Goal: Information Seeking & Learning: Learn about a topic

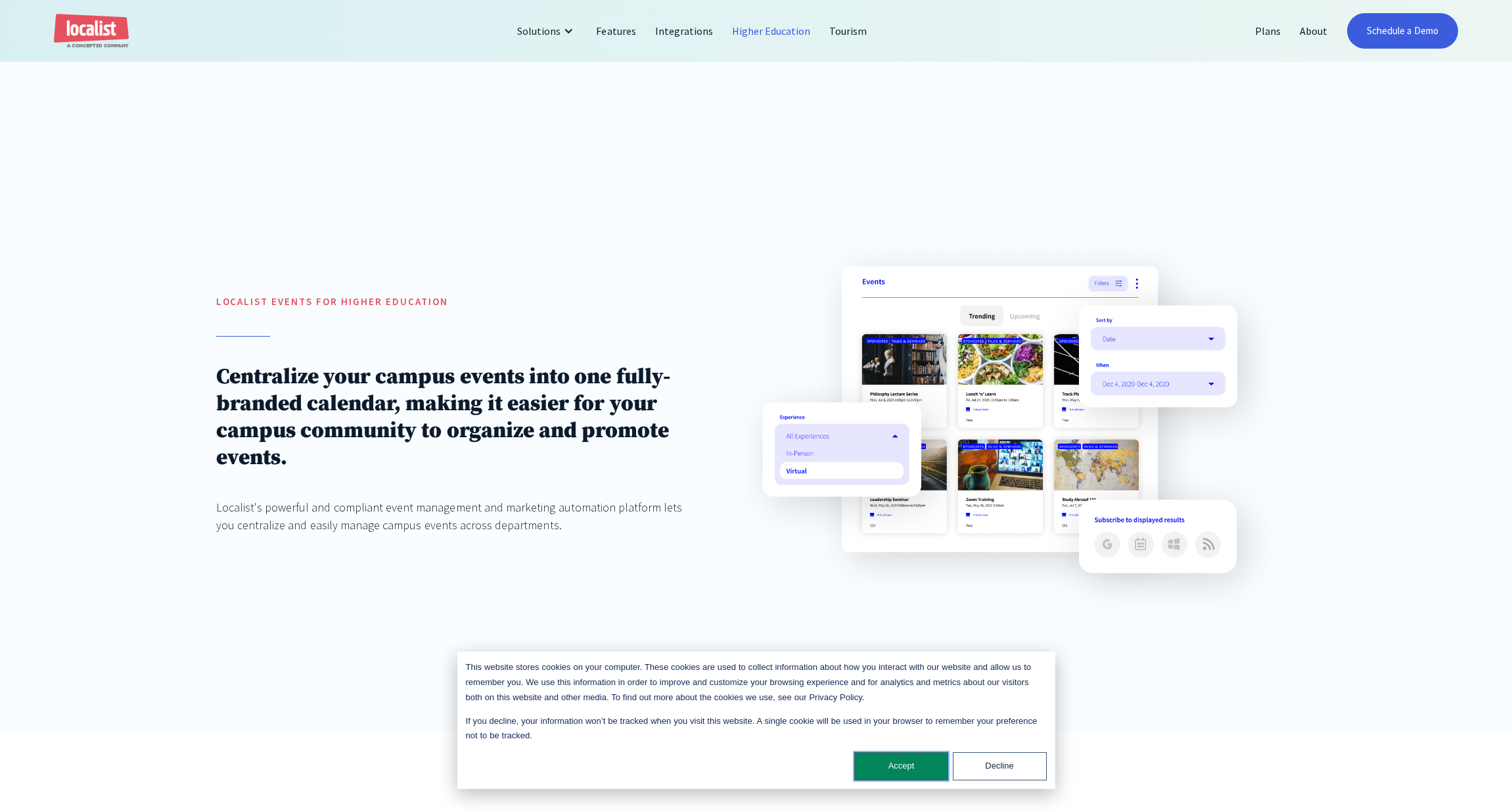
click at [912, 765] on button "Accept" at bounding box center [900, 766] width 94 height 29
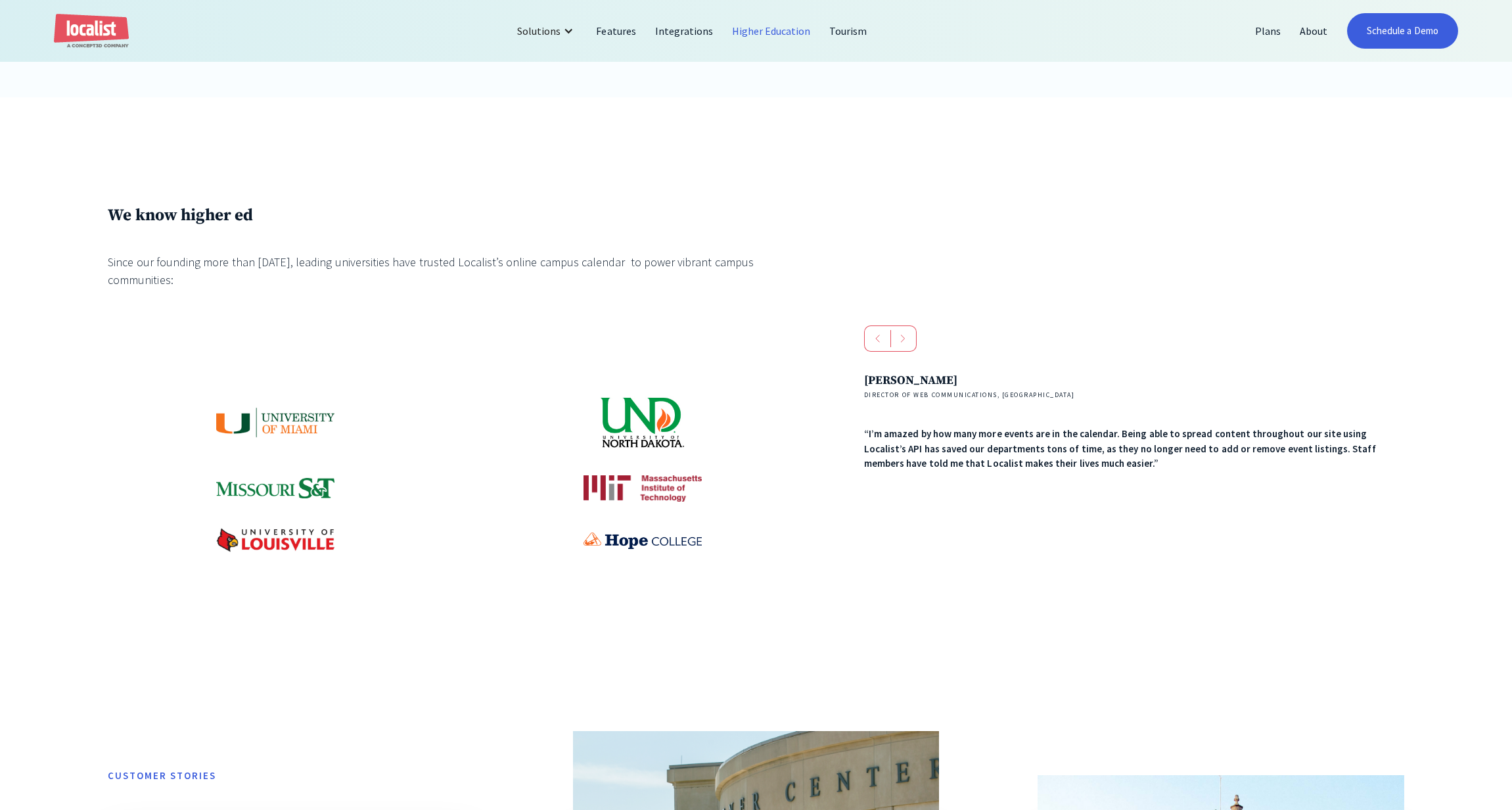
scroll to position [723, 0]
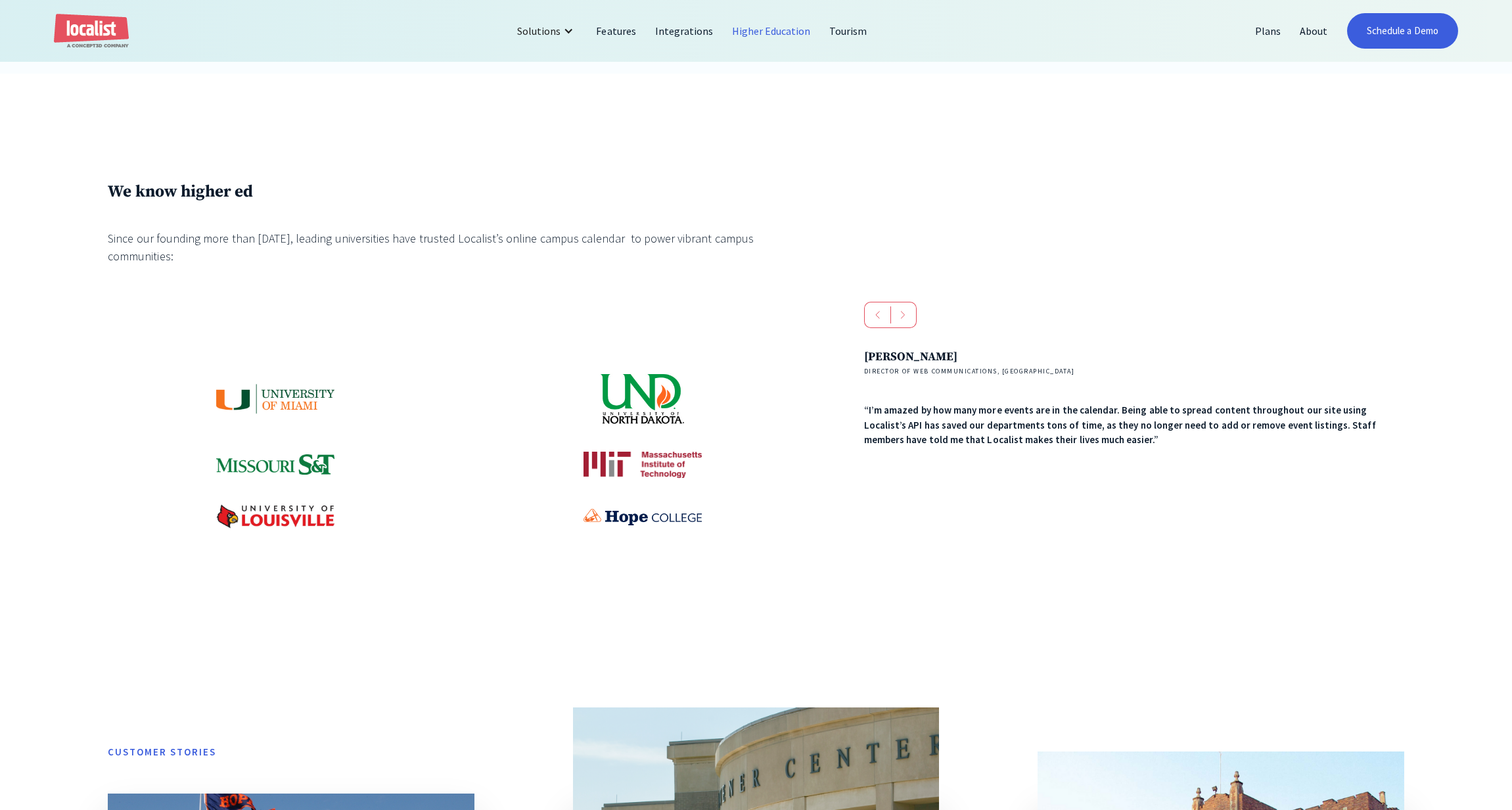
click at [651, 404] on img at bounding box center [642, 398] width 86 height 53
click at [1013, 389] on div "[PERSON_NAME] Director of Web Communications, [GEOGRAPHIC_DATA] “I’m amazed by …" at bounding box center [1134, 398] width 540 height 100
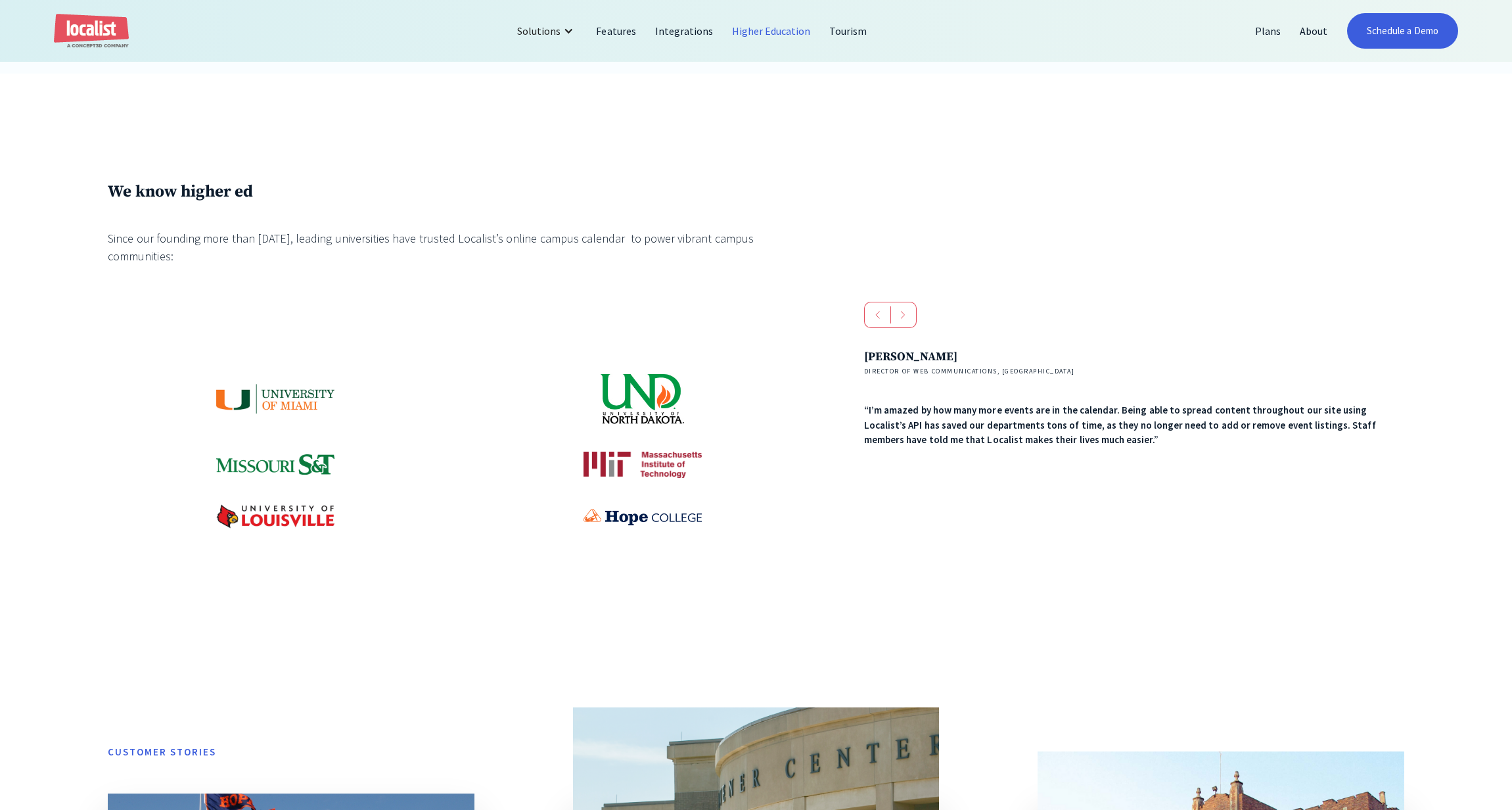
click at [970, 392] on div "[PERSON_NAME] Director of Web Communications, [GEOGRAPHIC_DATA] “I’m amazed by …" at bounding box center [1134, 398] width 540 height 100
click at [796, 390] on div at bounding box center [458, 450] width 701 height 156
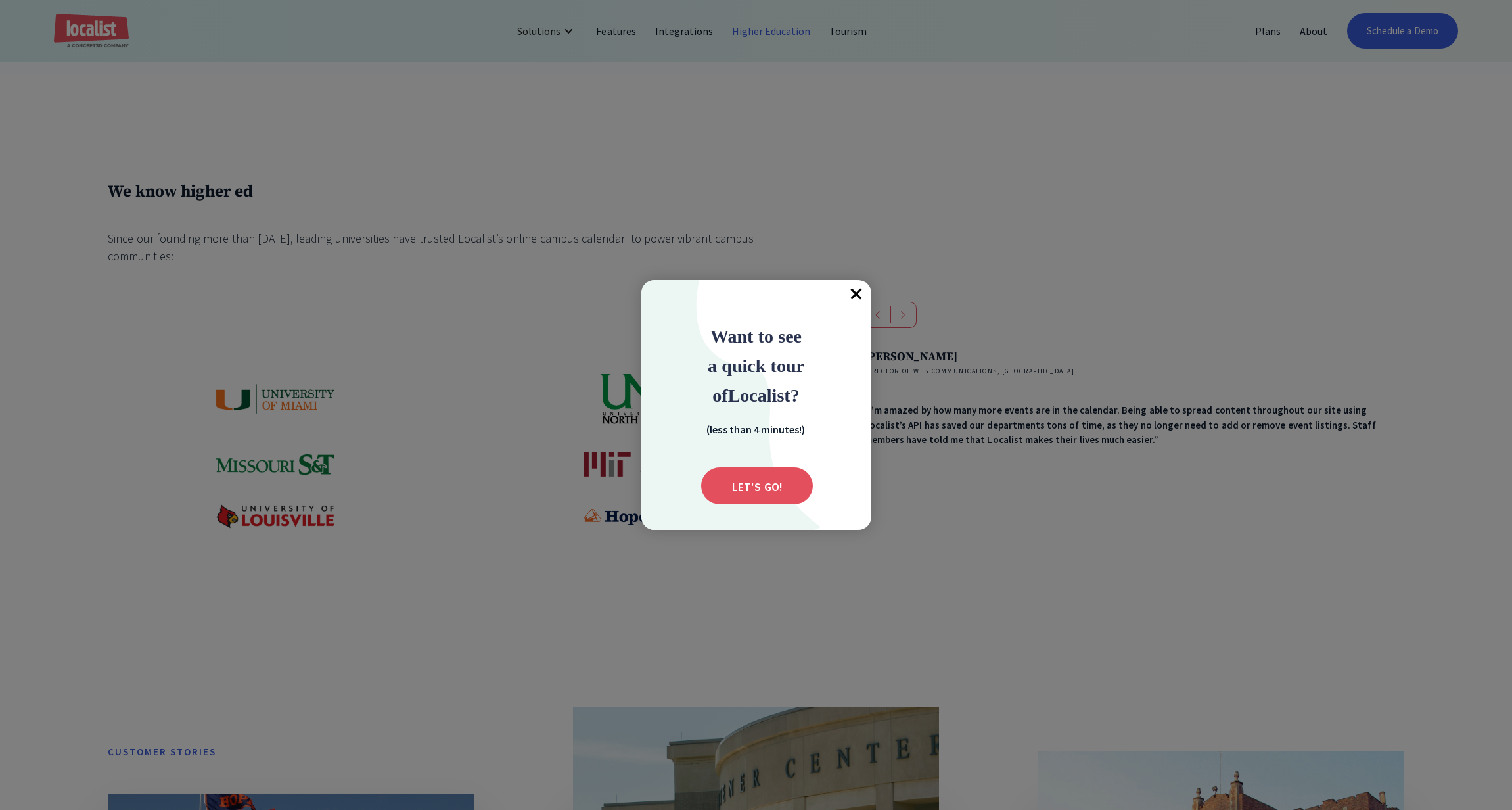
click at [860, 295] on span "×" at bounding box center [856, 294] width 29 height 29
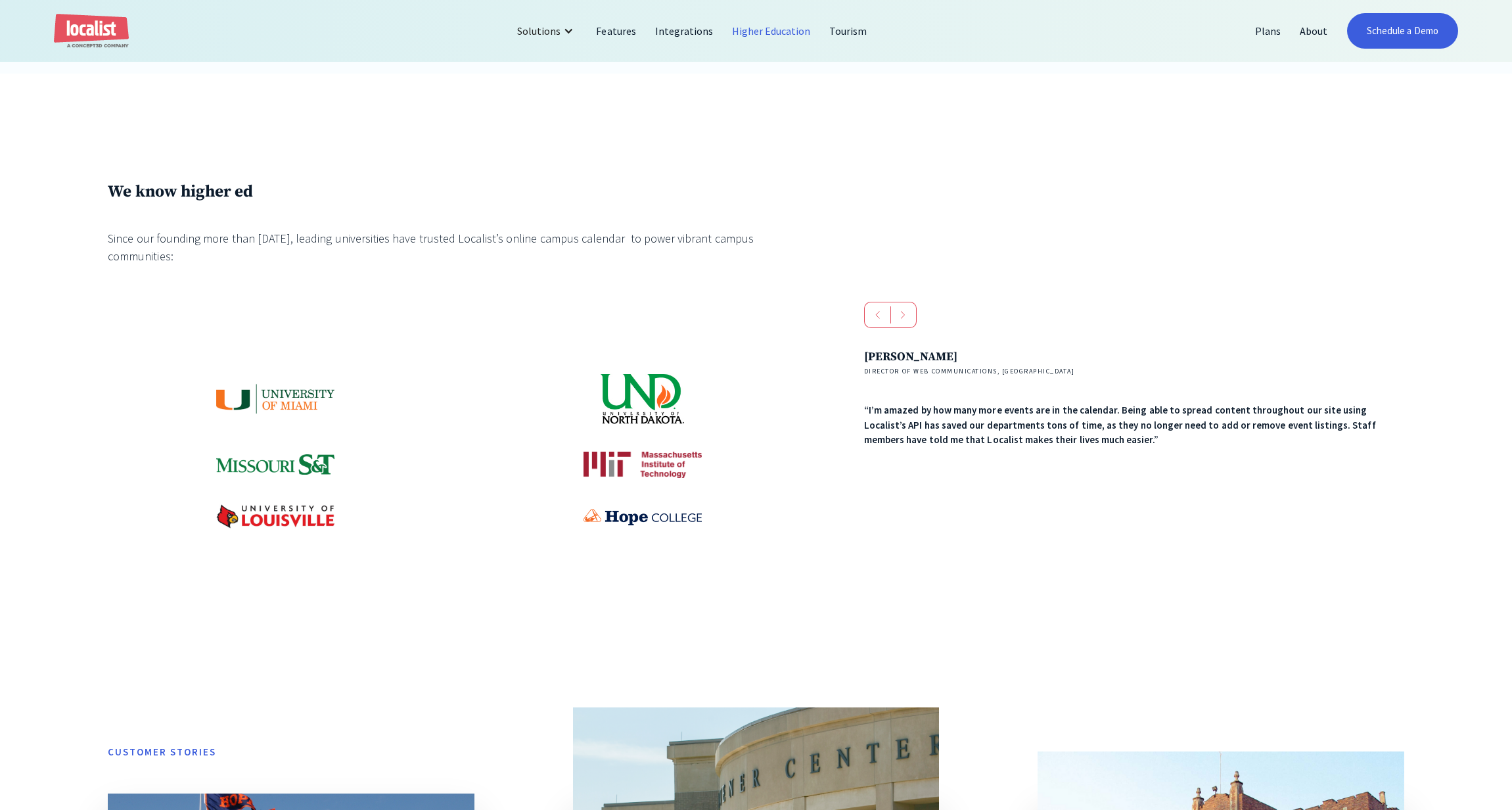
click at [877, 498] on div "[PERSON_NAME] Director of Web Communications, [GEOGRAPHIC_DATA] “I’m amazed by …" at bounding box center [1134, 408] width 540 height 214
click at [750, 427] on div at bounding box center [458, 450] width 701 height 156
click at [759, 427] on div at bounding box center [458, 450] width 701 height 156
click at [392, 384] on div at bounding box center [458, 450] width 701 height 156
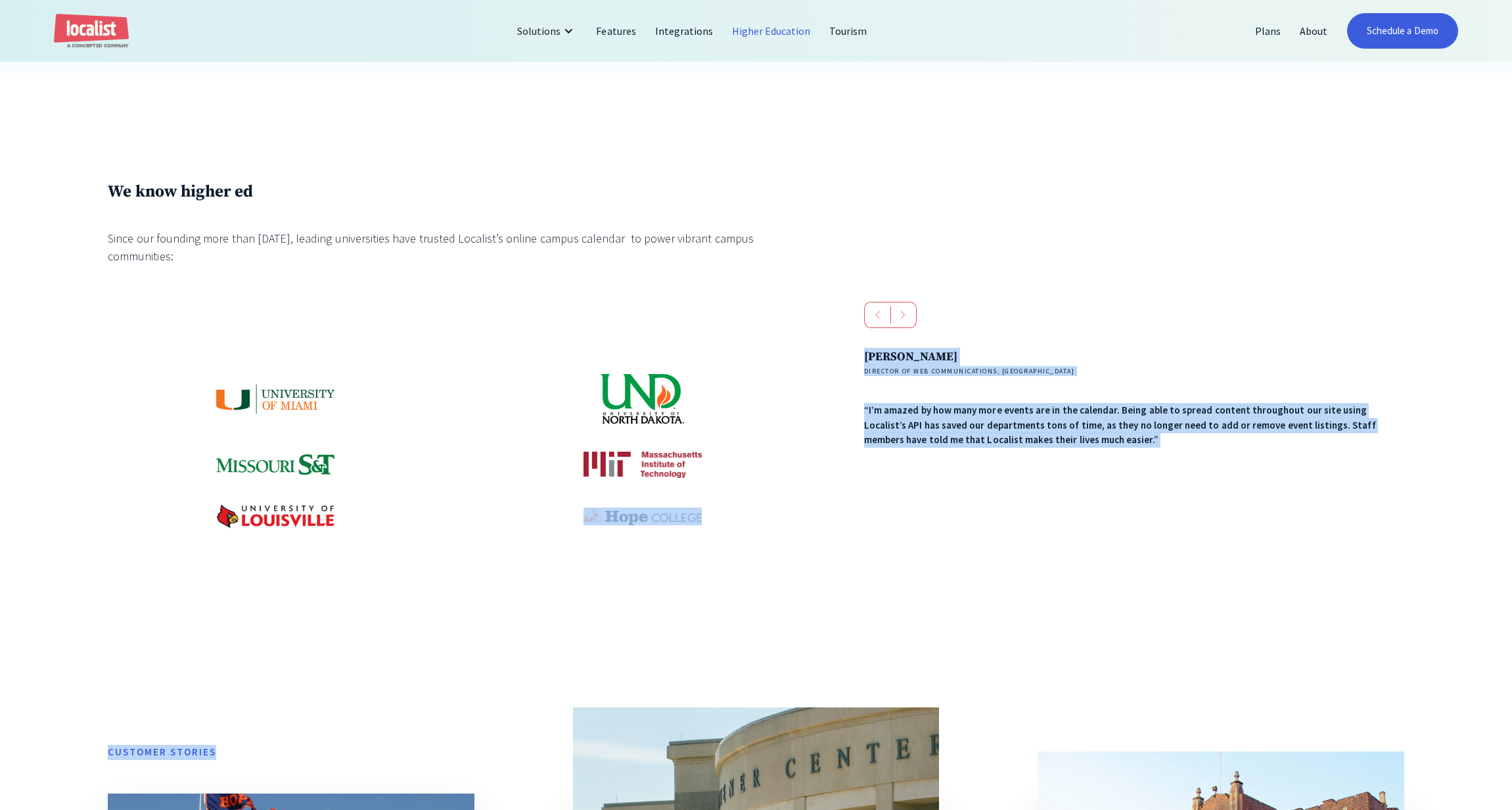
drag, startPoint x: 596, startPoint y: 631, endPoint x: 596, endPoint y: 649, distance: 18.0
click at [596, 649] on div "We know higher ed Since our founding more than [DATE], leading universities hav…" at bounding box center [756, 770] width 1512 height 1394
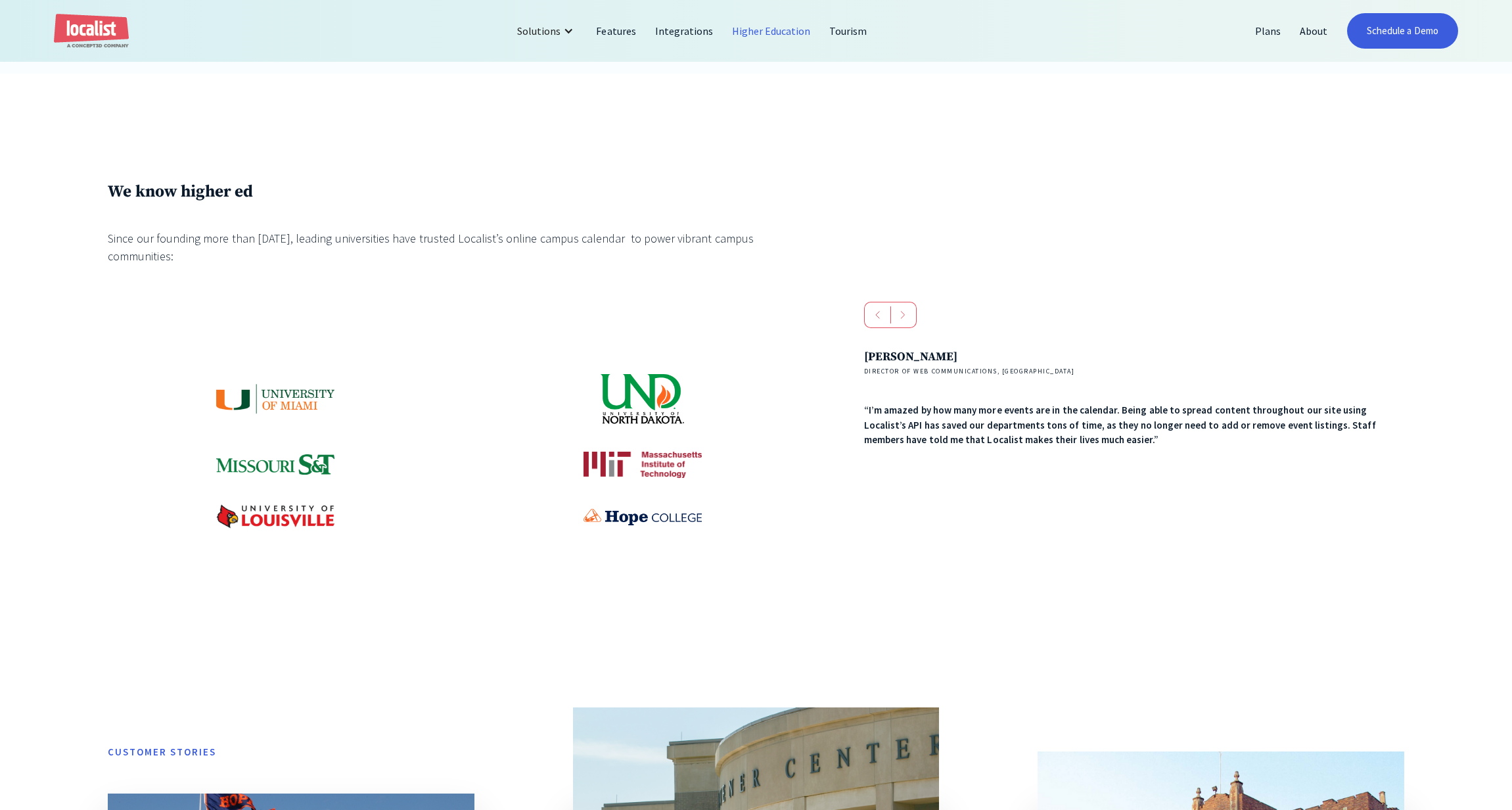
drag, startPoint x: 414, startPoint y: 605, endPoint x: 375, endPoint y: 561, distance: 58.8
click at [414, 605] on div "We know higher ed Since our founding more than [DATE], leading universities hav…" at bounding box center [458, 409] width 701 height 455
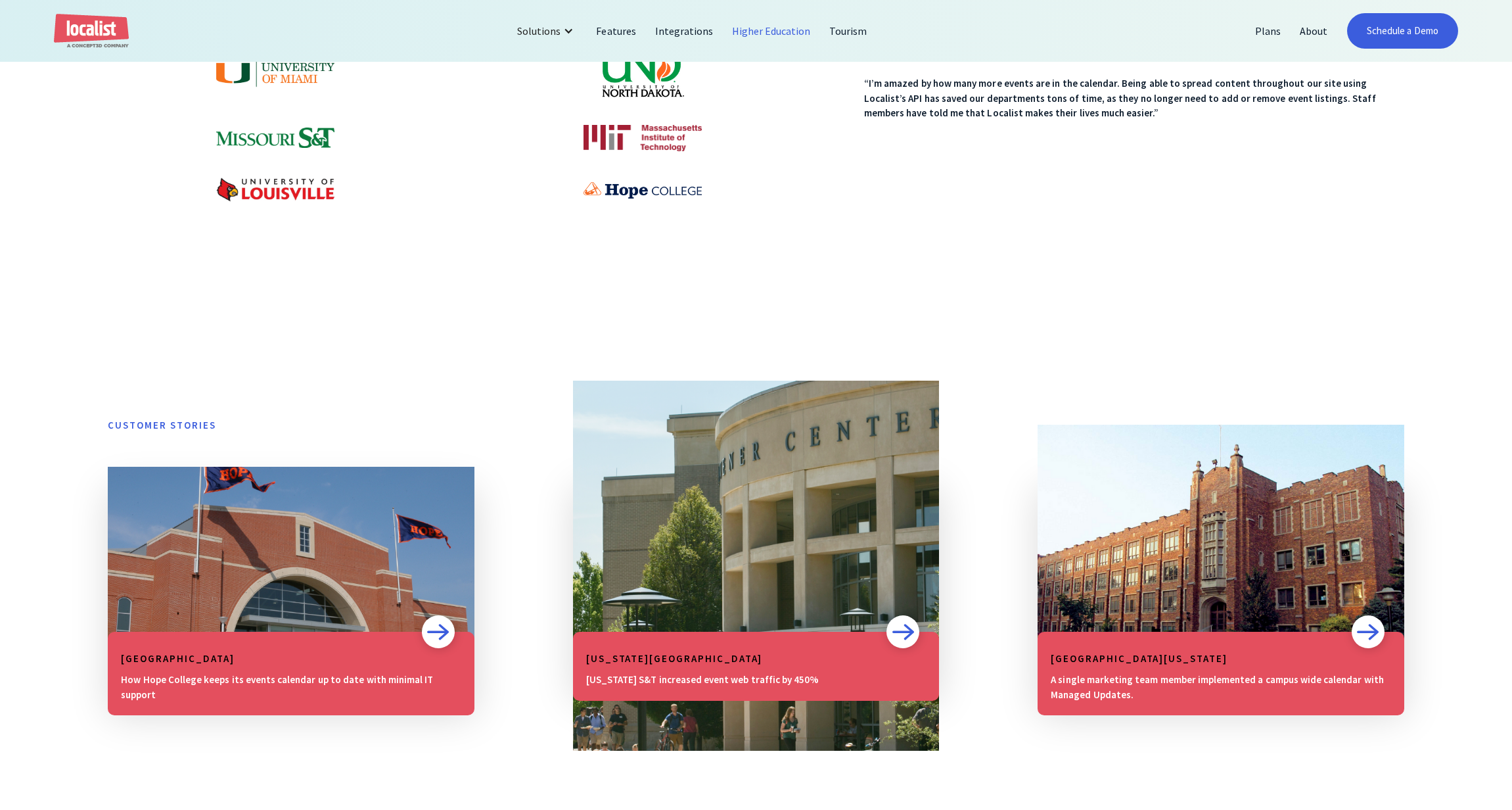
scroll to position [1117, 0]
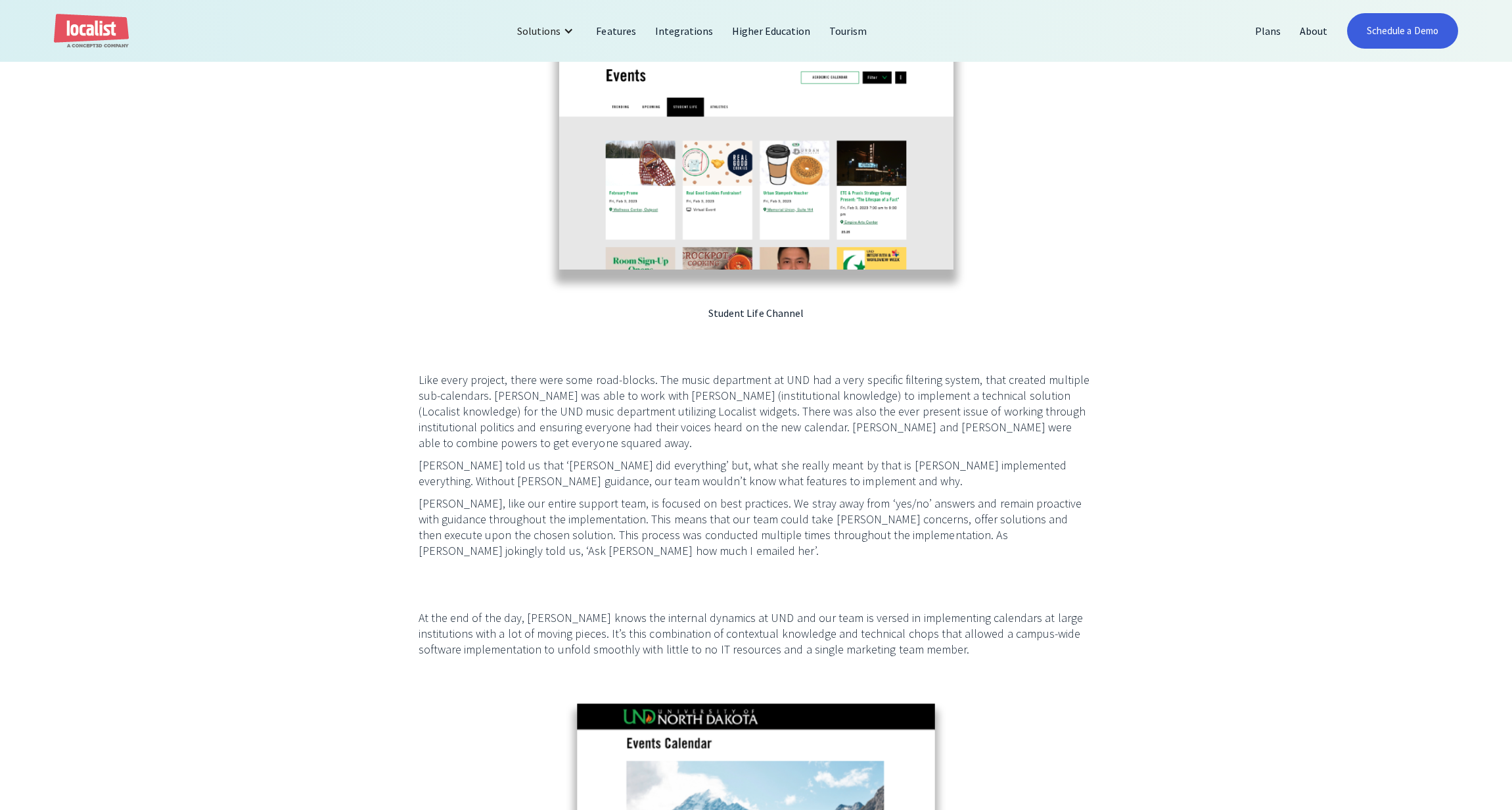
scroll to position [3023, 0]
